Goal: Task Accomplishment & Management: Manage account settings

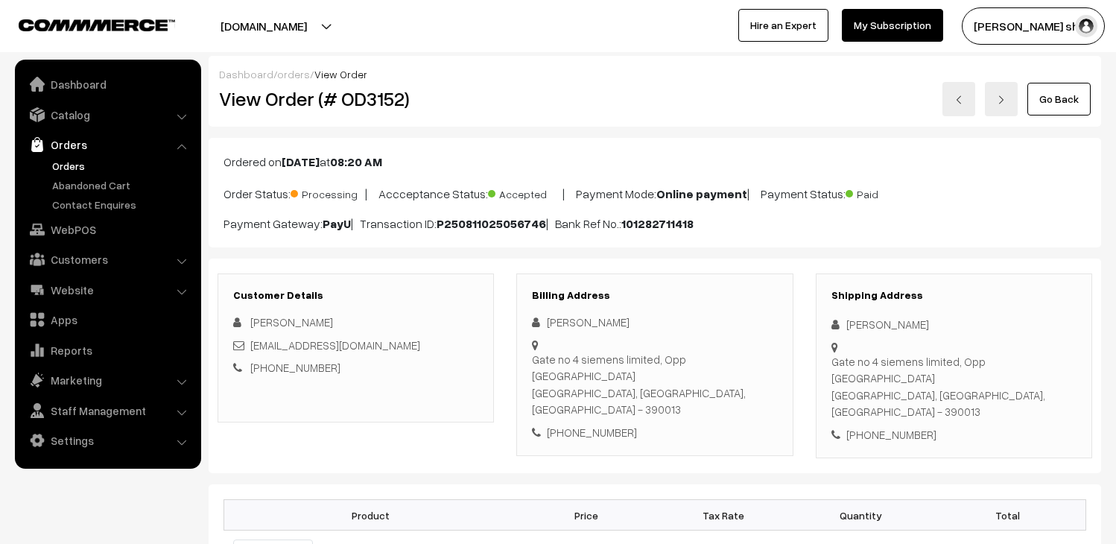
scroll to position [165, 0]
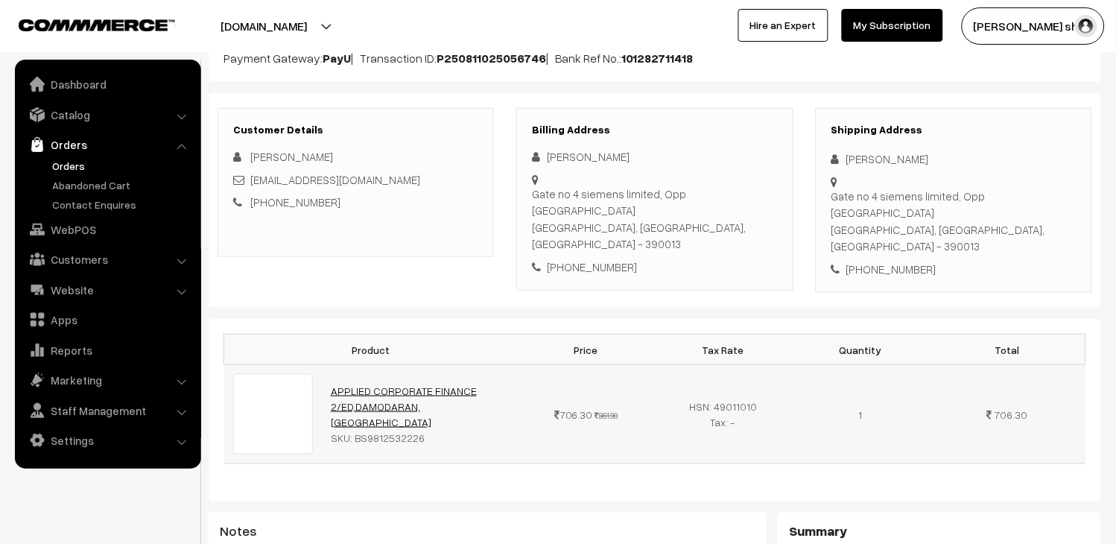
click at [374, 391] on link "APPLIED CORPORATE FINANCE 2/ED,DAMODARAN,WI" at bounding box center [404, 407] width 146 height 44
click at [69, 170] on link "Orders" at bounding box center [122, 166] width 148 height 16
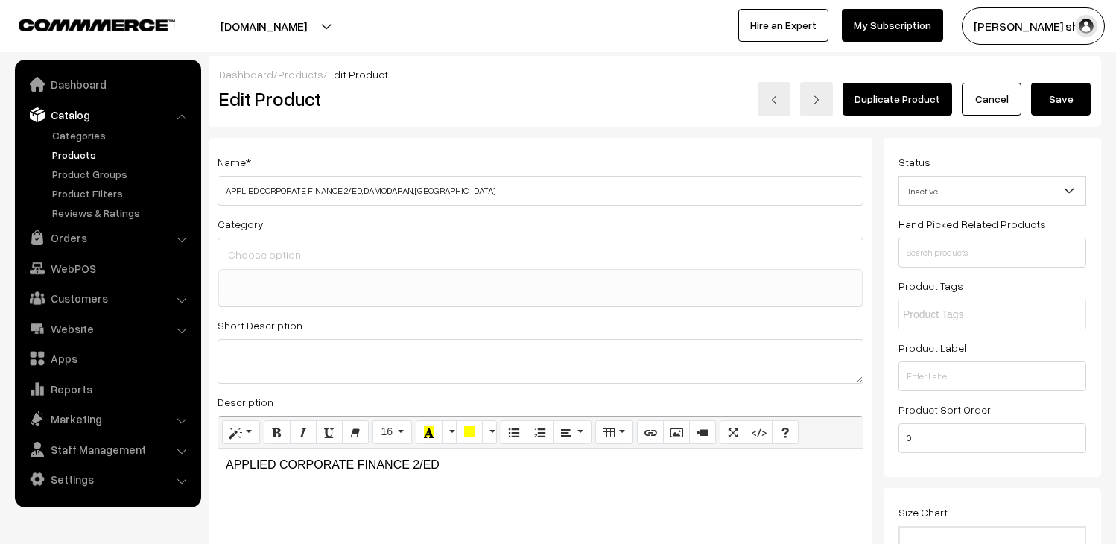
select select
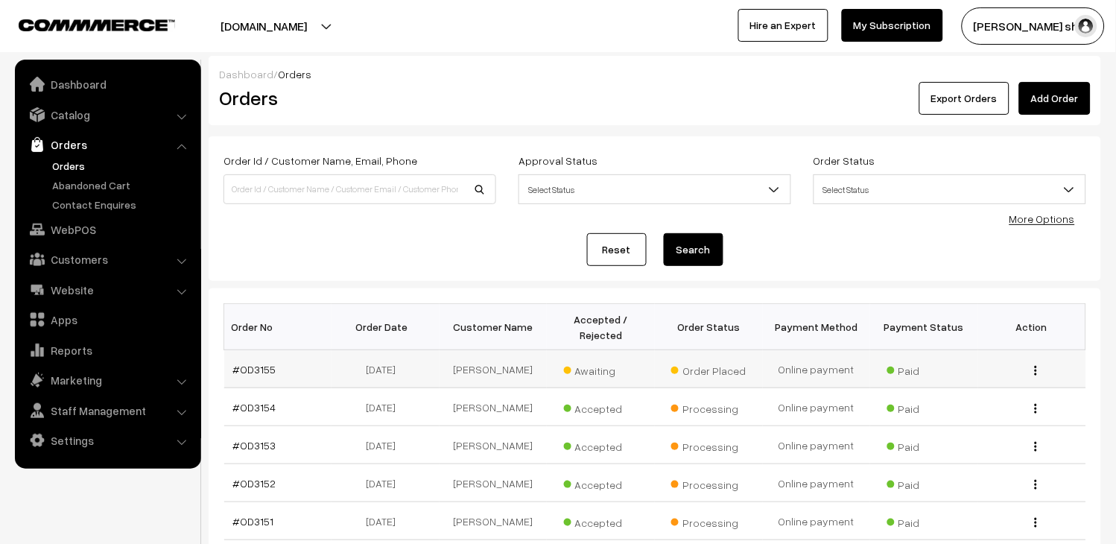
click at [265, 360] on td "#OD3155" at bounding box center [278, 369] width 108 height 38
click at [265, 371] on link "#OD3155" at bounding box center [254, 369] width 43 height 13
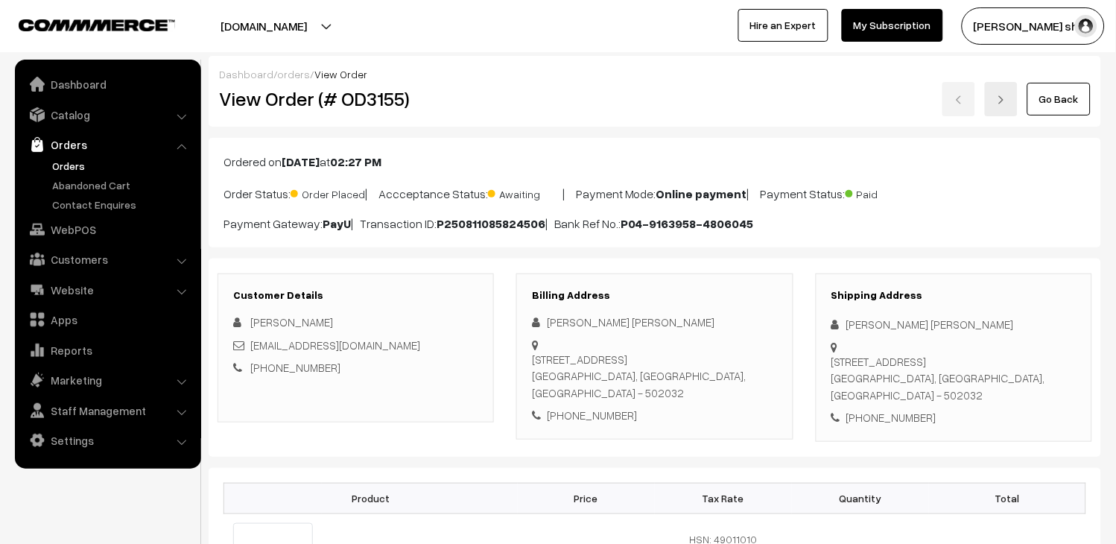
click at [425, 344] on div "2024mt55079@wilp.bits-pilani.ac.in" at bounding box center [355, 345] width 245 height 17
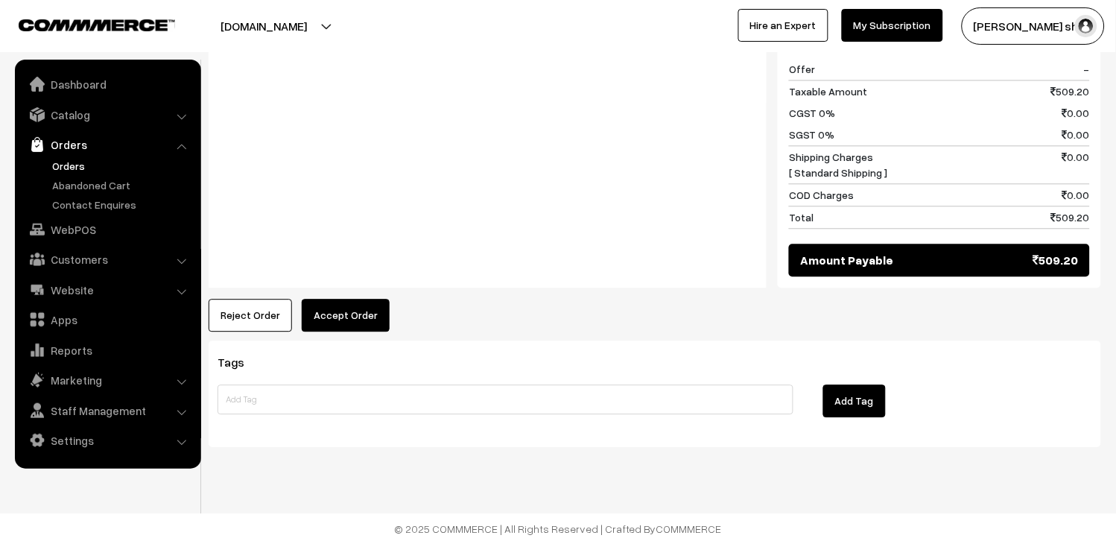
click at [346, 325] on button "Accept Order" at bounding box center [346, 315] width 88 height 33
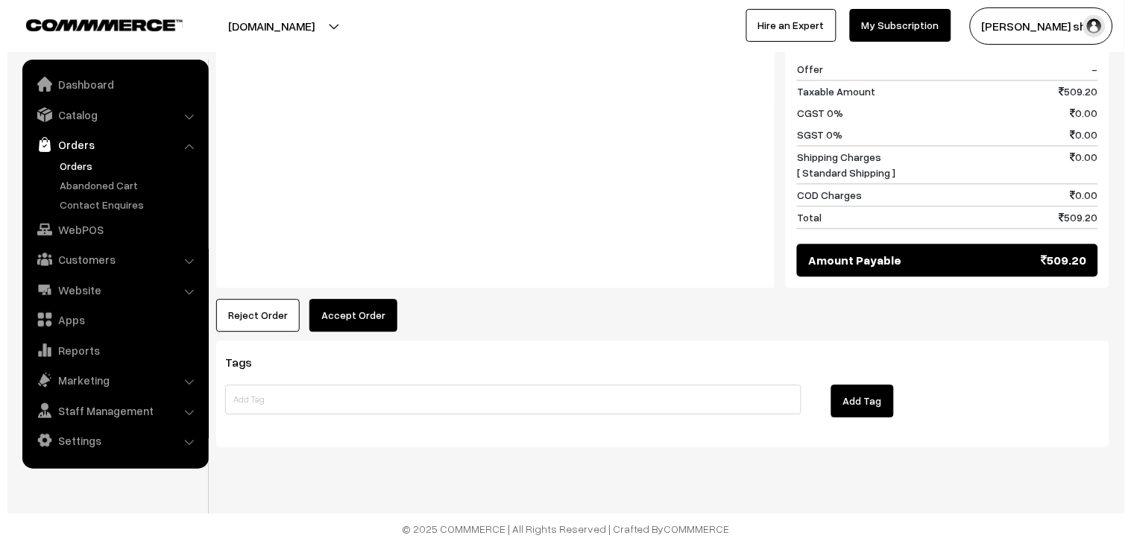
scroll to position [709, 0]
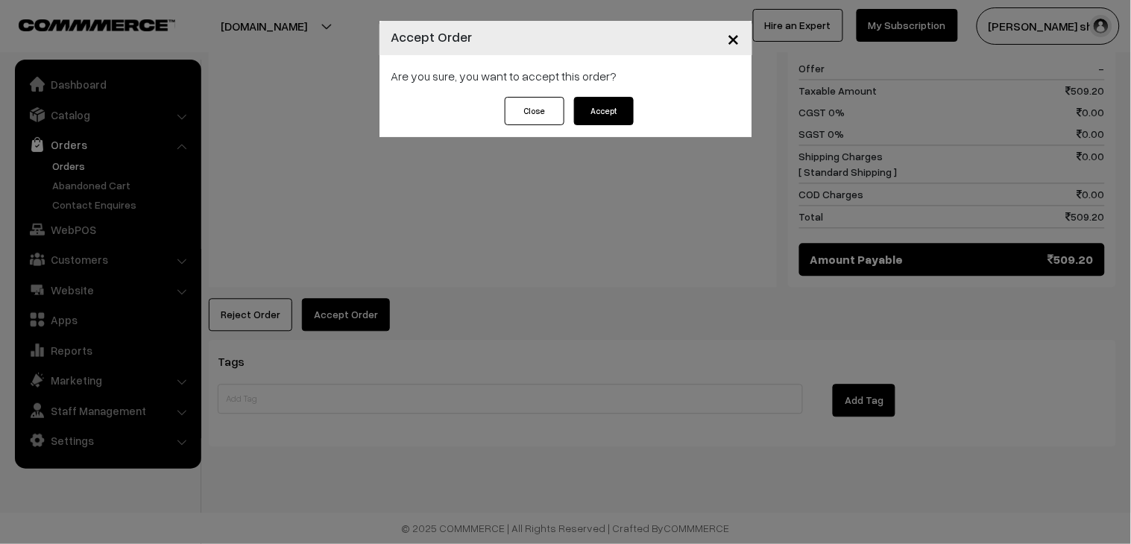
click at [612, 121] on button "Accept" at bounding box center [604, 111] width 60 height 28
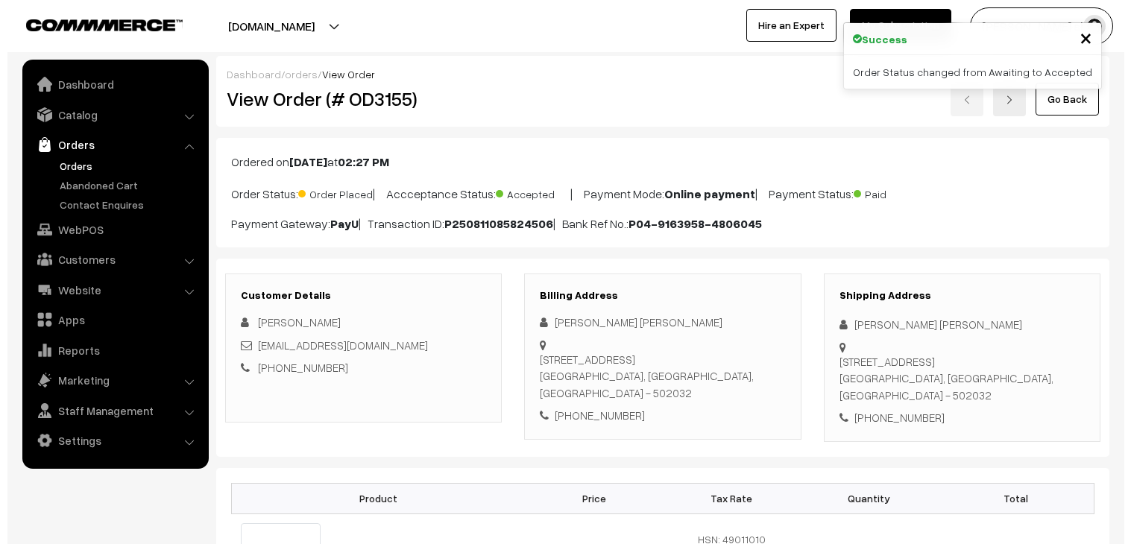
scroll to position [579, 0]
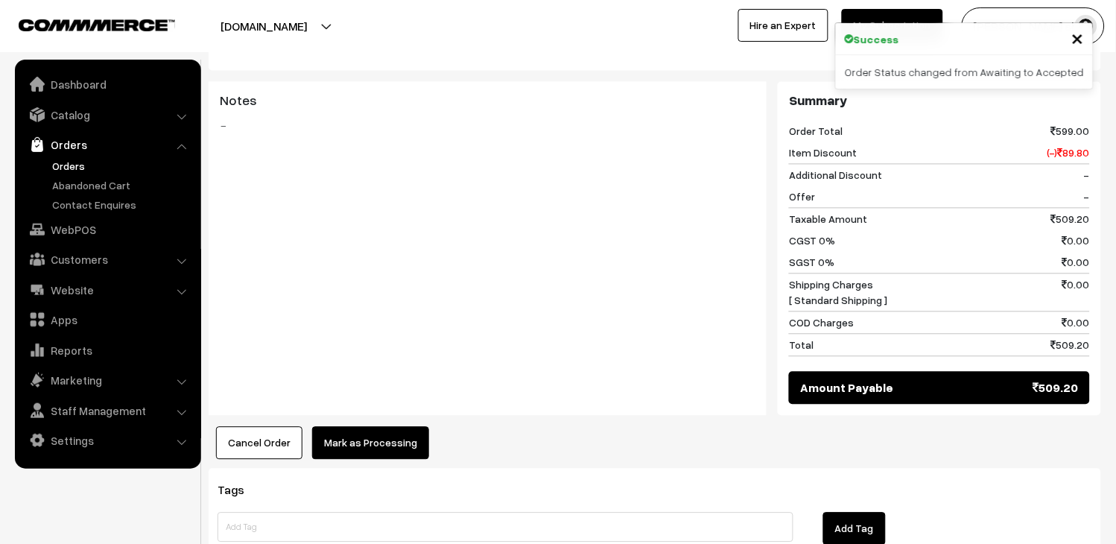
click at [363, 453] on button "Mark as Processing" at bounding box center [370, 443] width 117 height 33
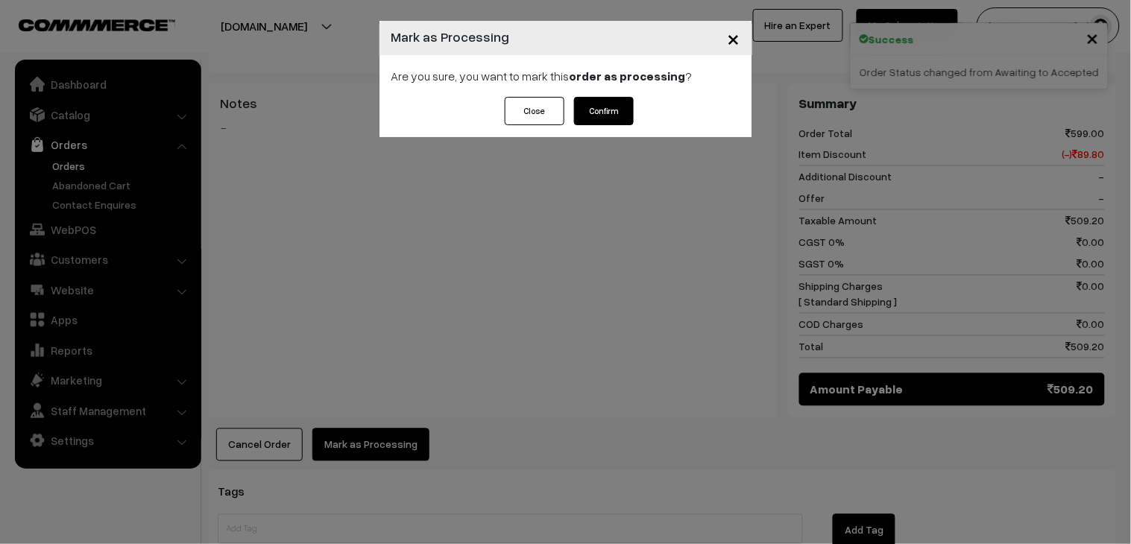
click at [607, 107] on button "Confirm" at bounding box center [604, 111] width 60 height 28
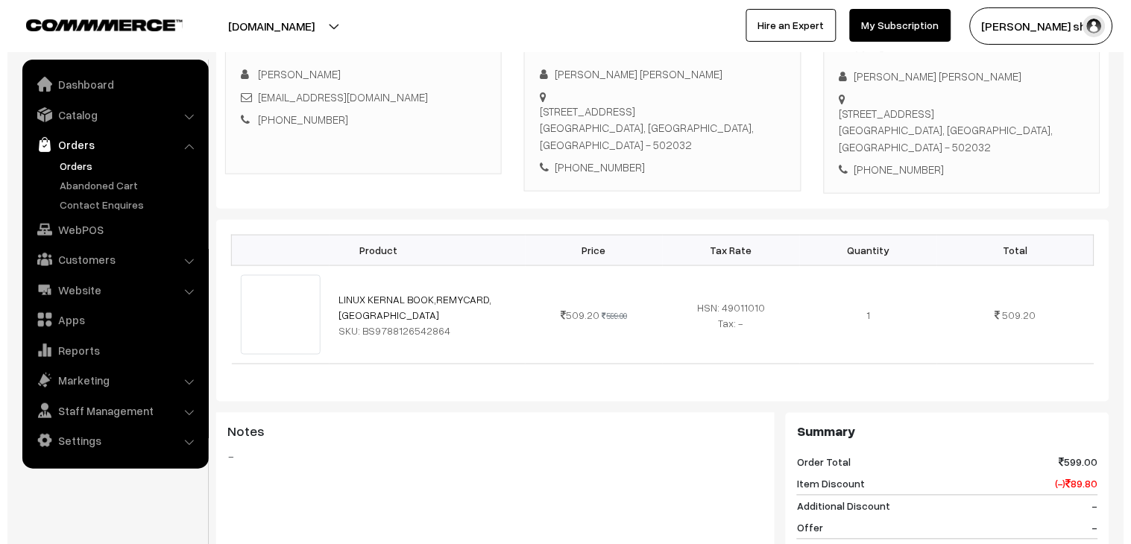
scroll to position [496, 0]
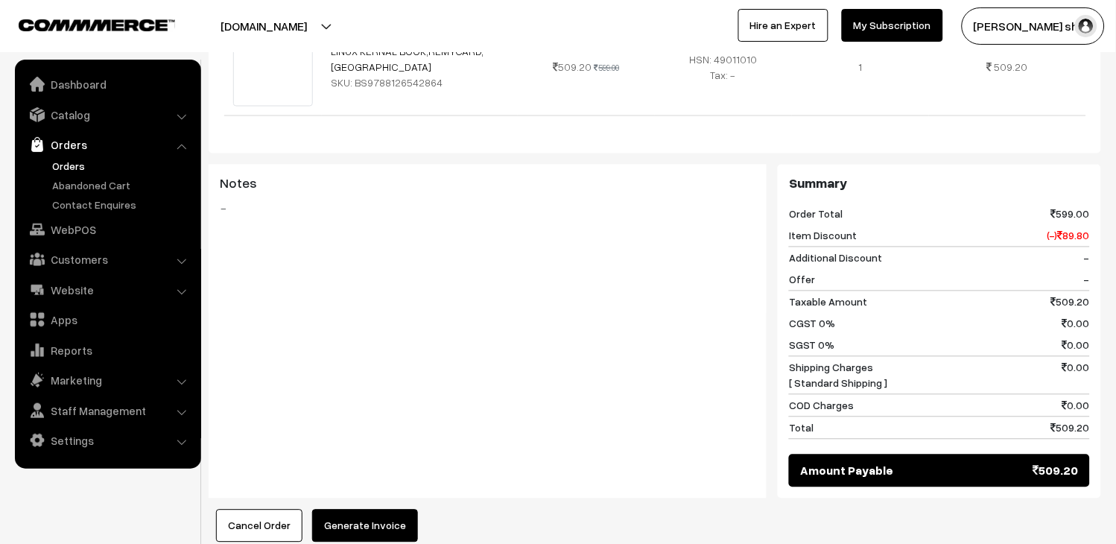
click at [374, 519] on button "Generate Invoice" at bounding box center [365, 526] width 106 height 33
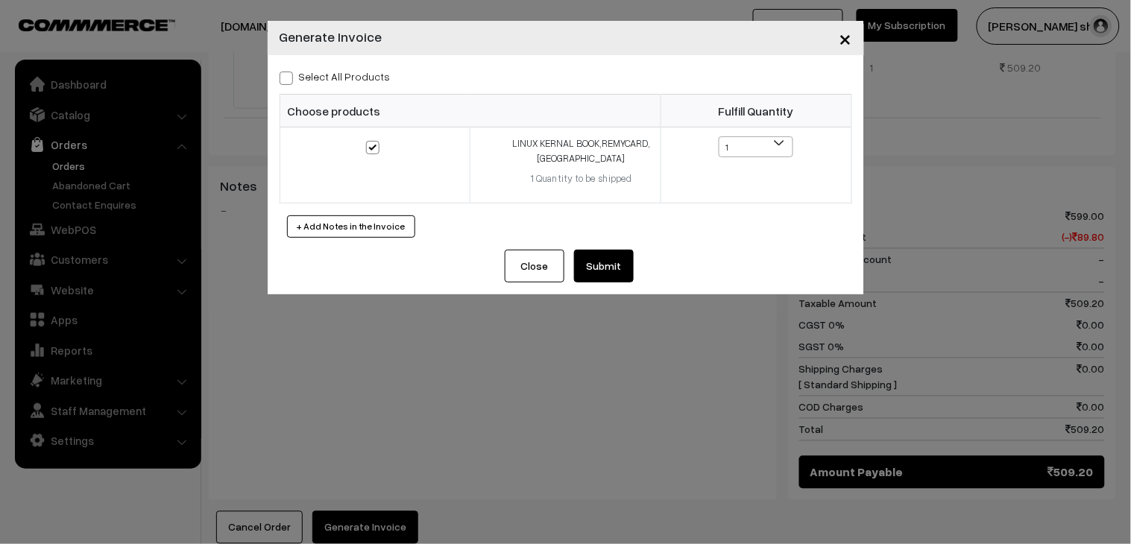
click at [608, 279] on button "Submit" at bounding box center [604, 266] width 60 height 33
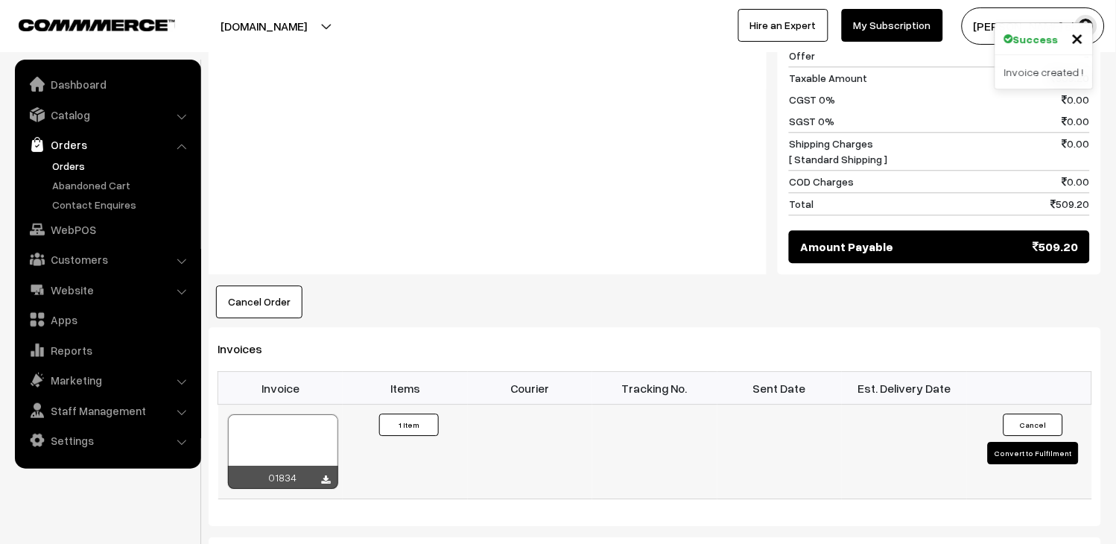
scroll to position [736, 0]
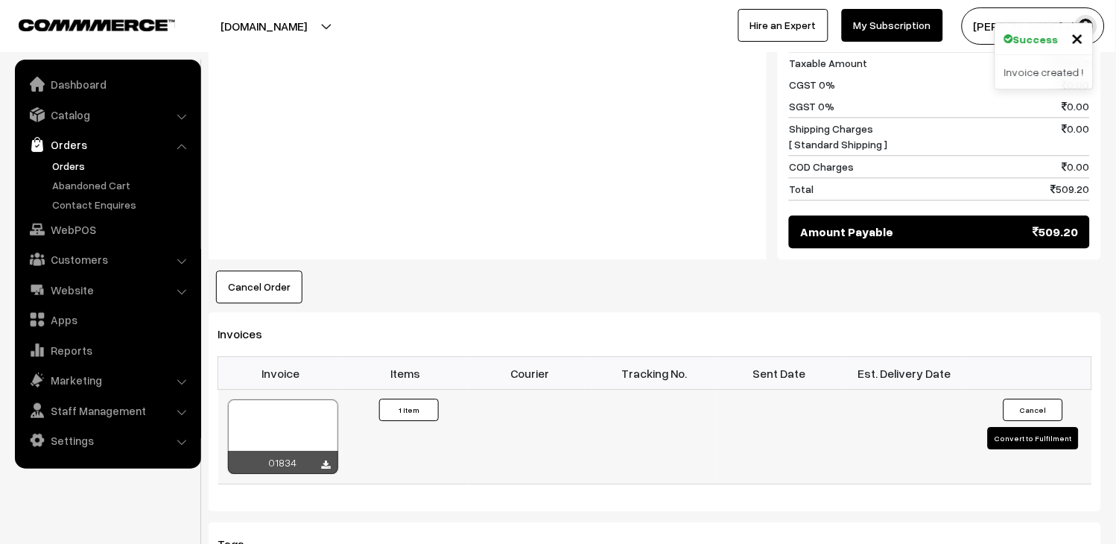
click at [309, 422] on div at bounding box center [283, 436] width 110 height 75
click at [331, 416] on div at bounding box center [283, 436] width 110 height 75
click at [78, 158] on link "Orders" at bounding box center [122, 166] width 148 height 16
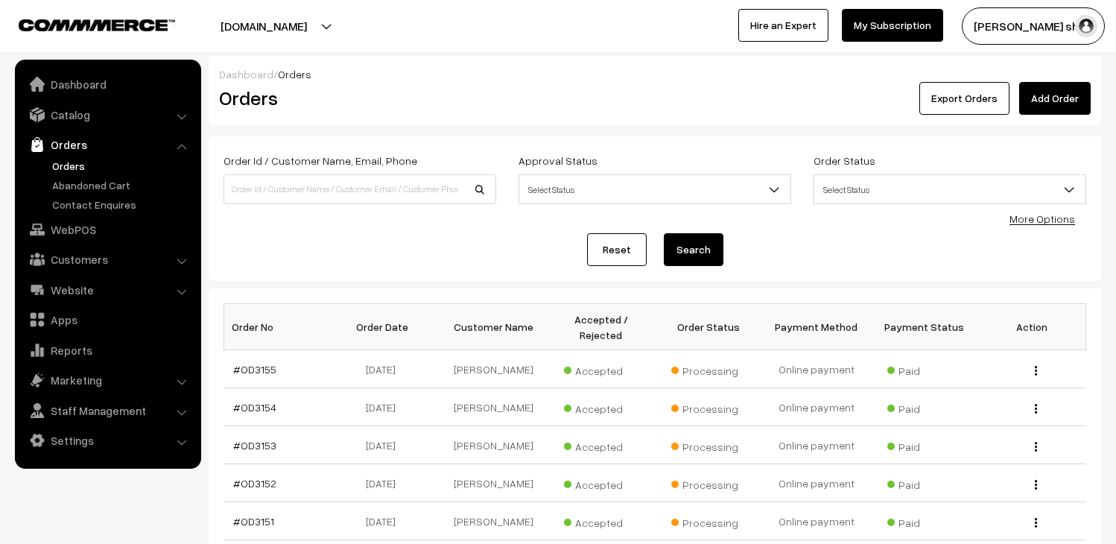
scroll to position [83, 0]
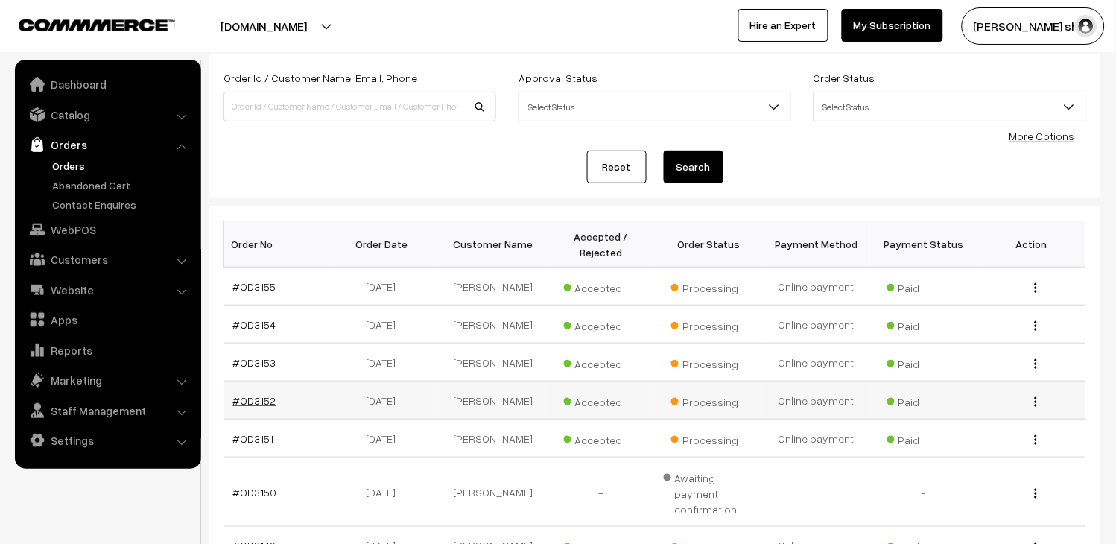
click at [248, 399] on link "#OD3152" at bounding box center [254, 400] width 43 height 13
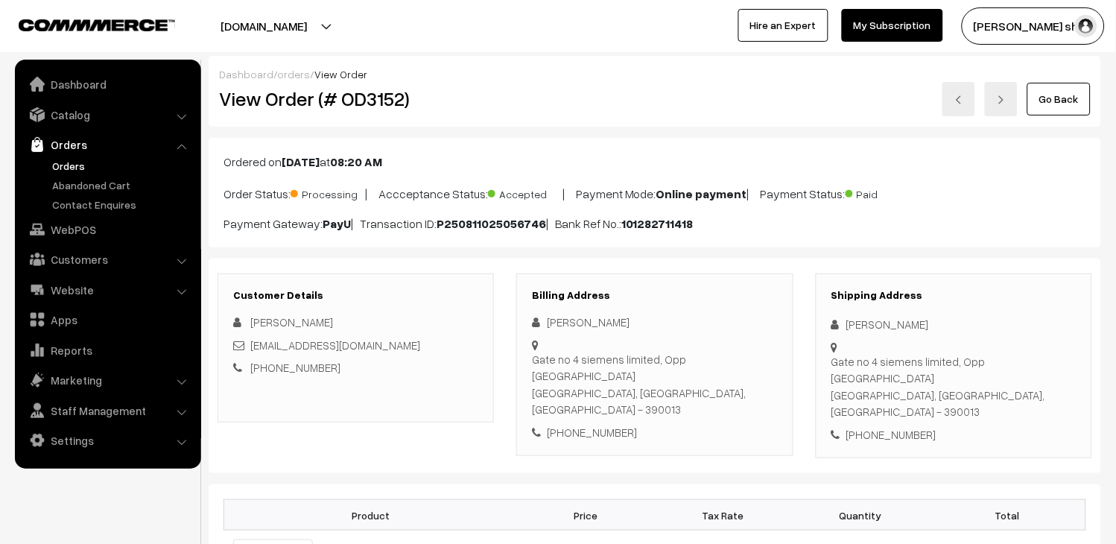
click at [1015, 108] on link at bounding box center [1001, 99] width 33 height 34
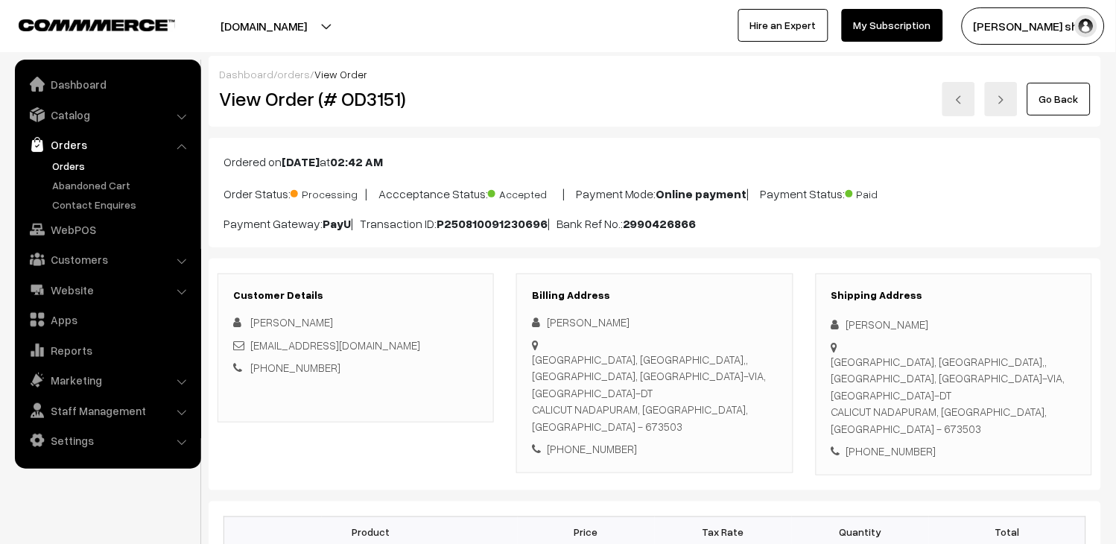
click at [999, 102] on img at bounding box center [1001, 99] width 9 height 9
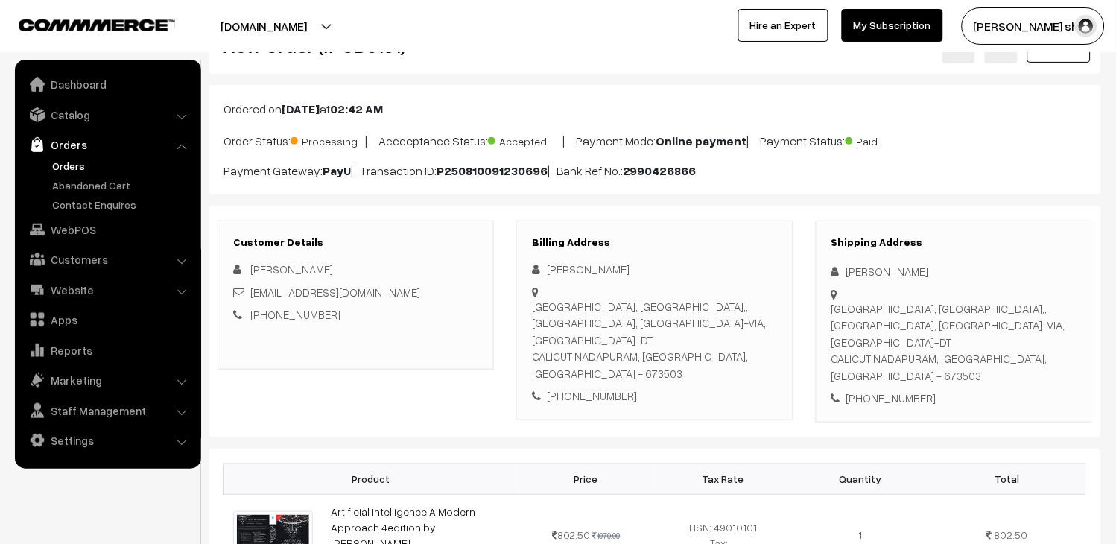
scroll to position [78, 0]
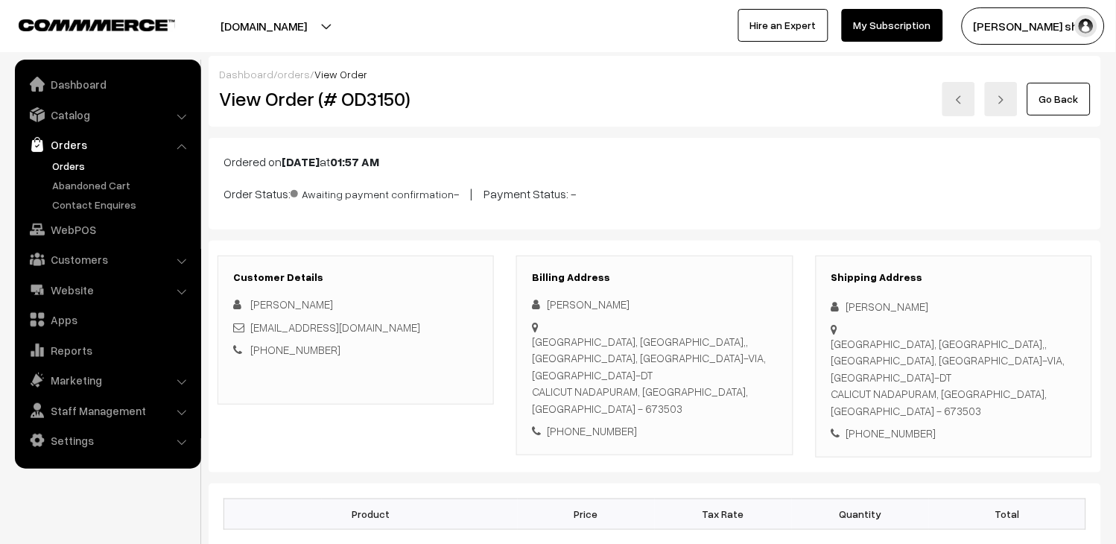
click at [1005, 95] on img at bounding box center [1001, 99] width 9 height 9
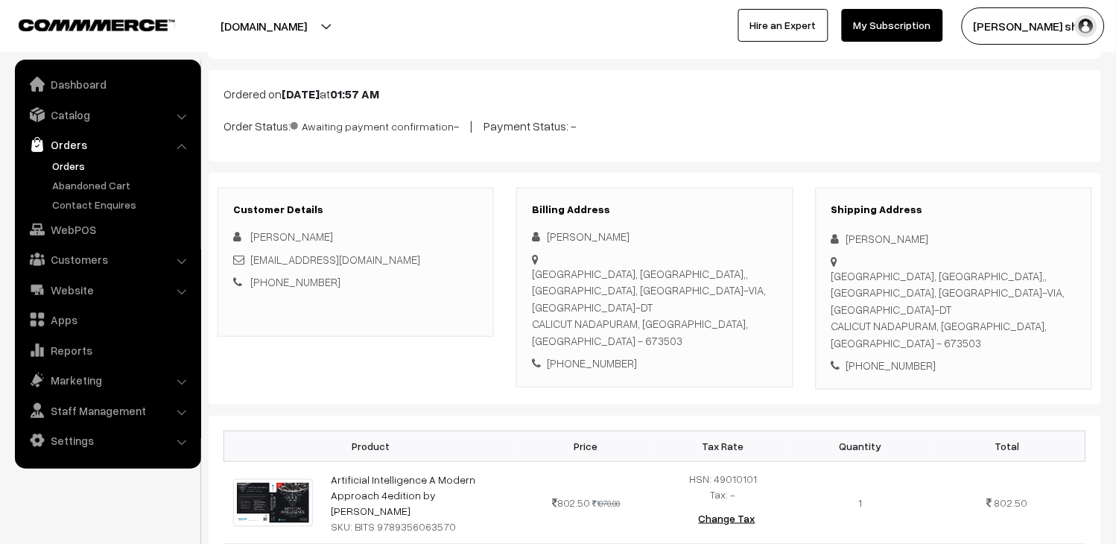
scroll to position [152, 0]
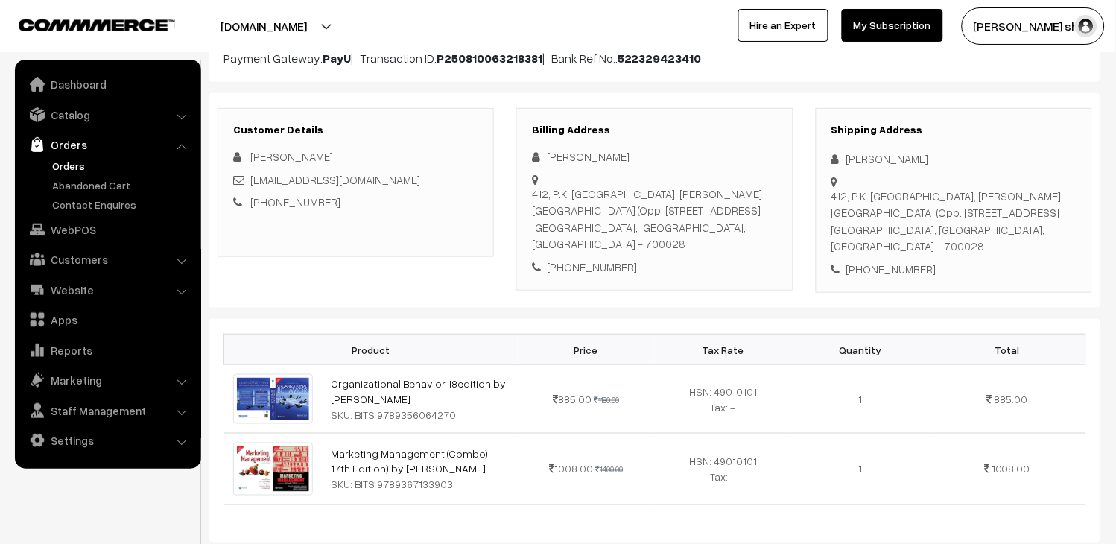
scroll to position [248, 0]
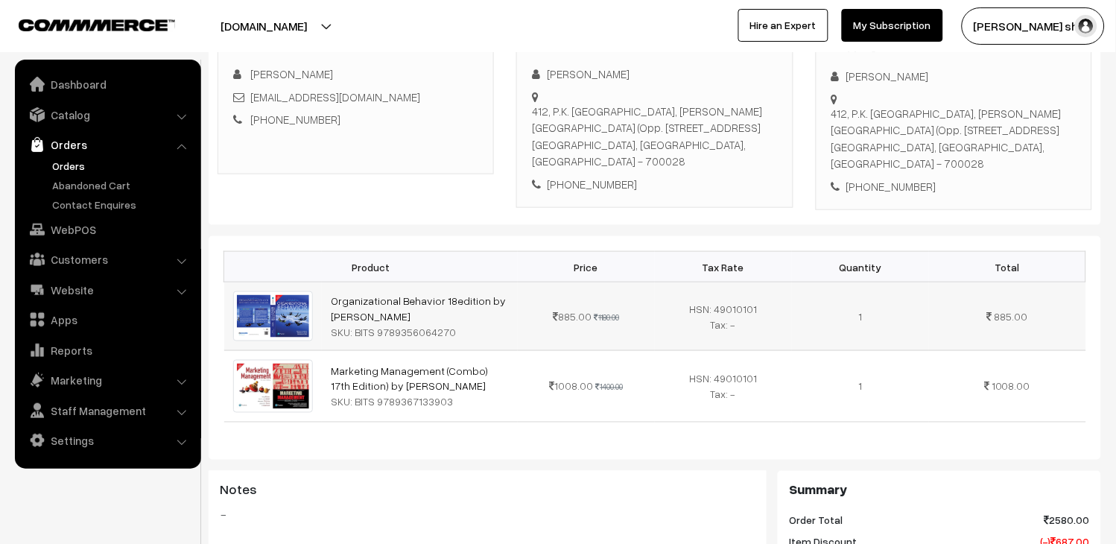
click at [252, 310] on img at bounding box center [273, 316] width 80 height 50
click at [288, 330] on img at bounding box center [273, 316] width 80 height 50
click at [78, 168] on link "Orders" at bounding box center [122, 166] width 148 height 16
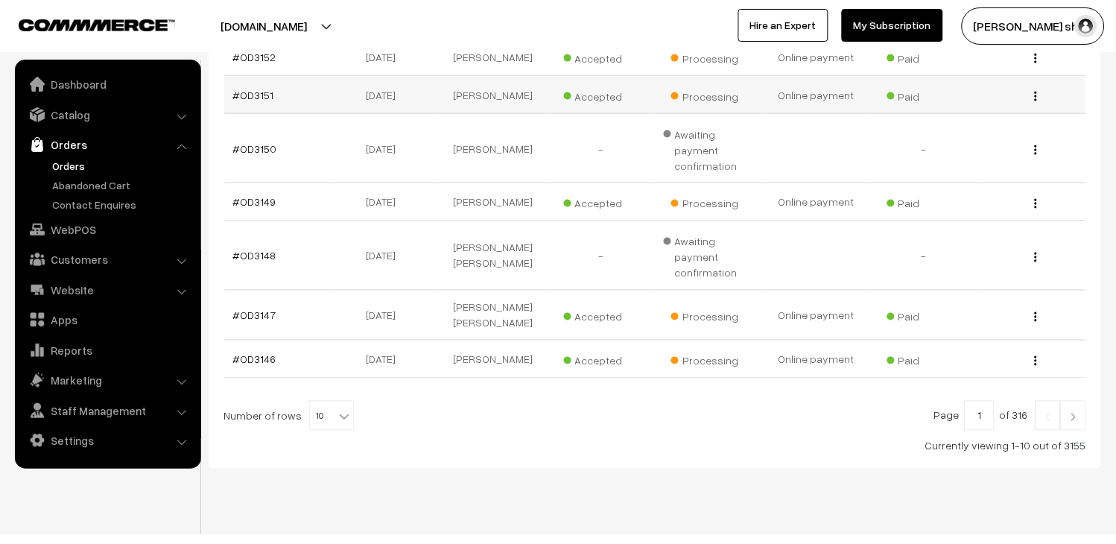
scroll to position [429, 0]
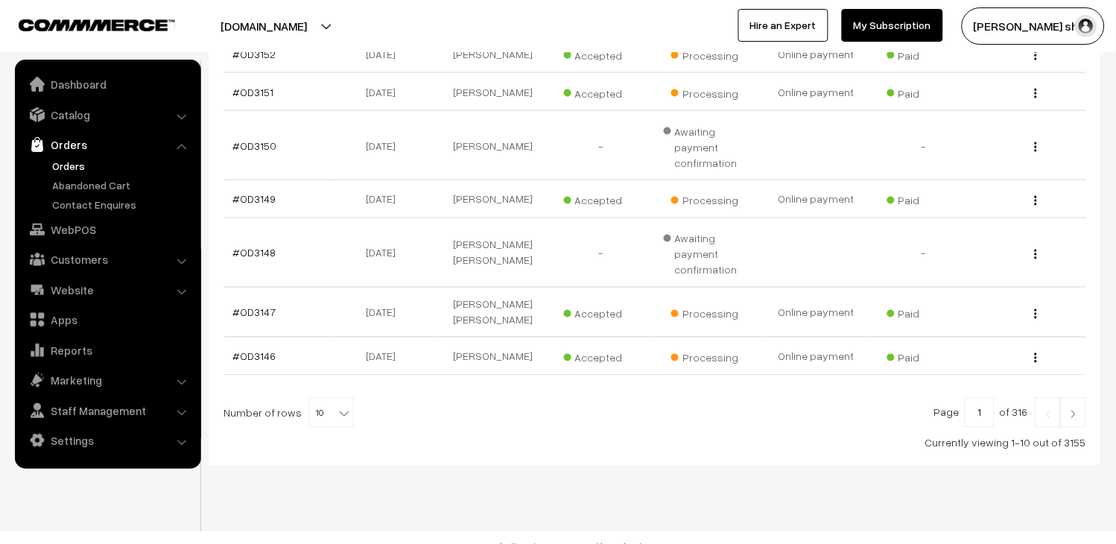
click at [317, 399] on span "10" at bounding box center [331, 414] width 43 height 30
select select "50"
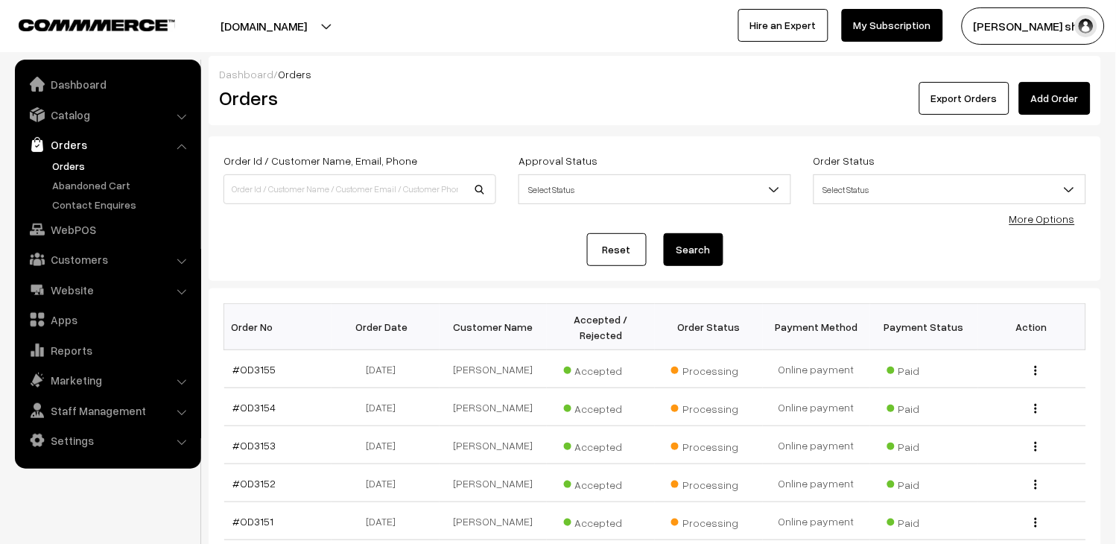
click at [65, 161] on link "Orders" at bounding box center [122, 166] width 148 height 16
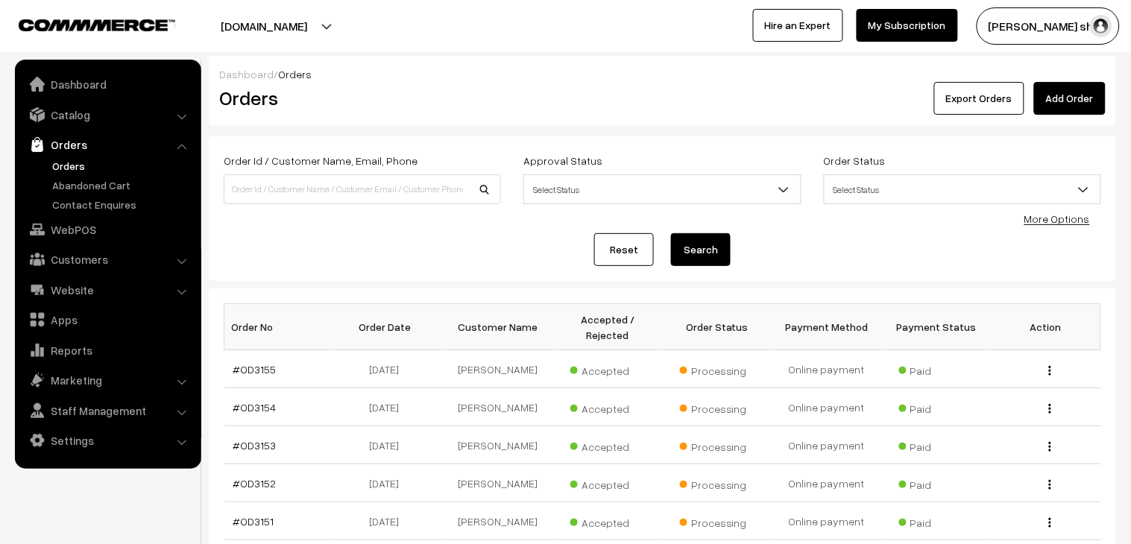
click at [66, 166] on link "Orders" at bounding box center [122, 166] width 148 height 16
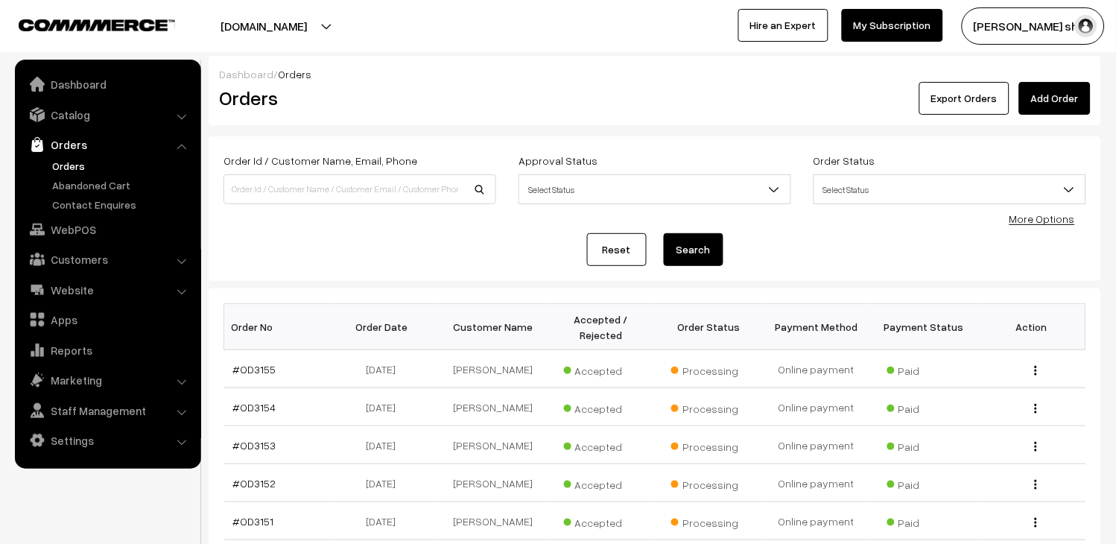
click at [79, 168] on link "Orders" at bounding box center [122, 166] width 148 height 16
click at [82, 162] on link "Orders" at bounding box center [122, 166] width 148 height 16
